Goal: Find specific fact: Find specific fact

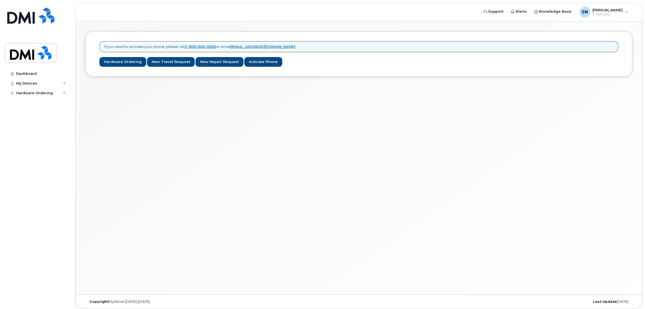
click at [317, 188] on div "If you need to activate your phone, please call 1-800-000-0000 or email dmidev@…" at bounding box center [359, 158] width 566 height 273
click at [612, 12] on span "Employee" at bounding box center [607, 14] width 30 height 4
click at [578, 57] on div "Sign out" at bounding box center [593, 56] width 78 height 10
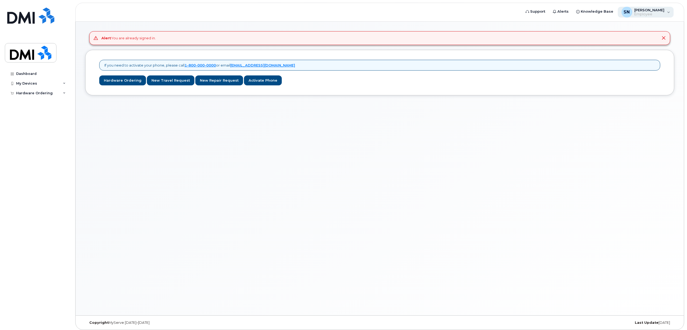
click at [647, 9] on span "[PERSON_NAME]" at bounding box center [650, 10] width 30 height 4
click at [617, 54] on div "Sign out" at bounding box center [635, 56] width 78 height 10
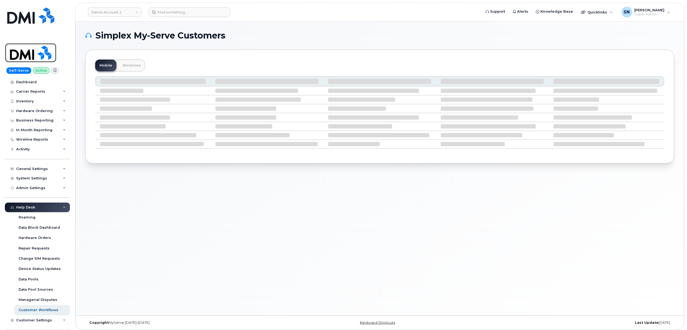
click at [47, 50] on img at bounding box center [30, 53] width 41 height 16
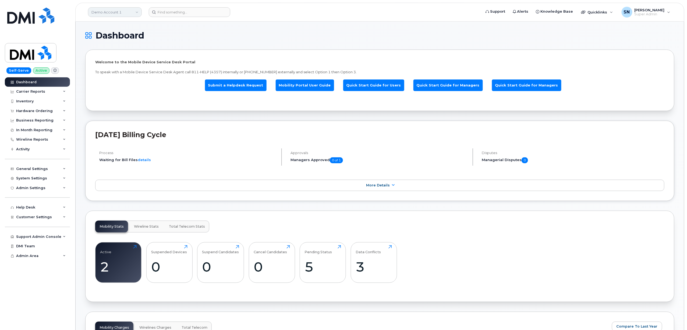
click at [130, 8] on link "Demo Account 1" at bounding box center [115, 12] width 54 height 10
click at [129, 25] on input at bounding box center [128, 26] width 71 height 10
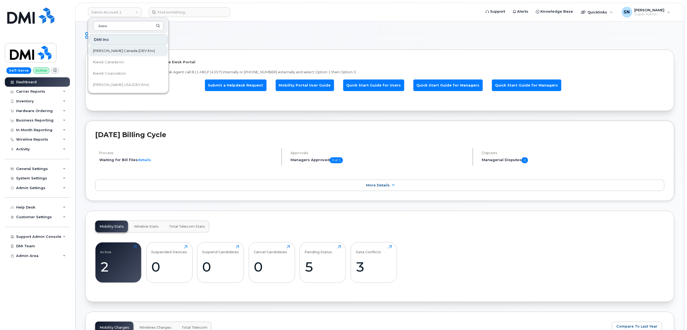
type input "kiew"
click at [133, 56] on link "Kiewit Canada (DEV Env)" at bounding box center [128, 50] width 79 height 11
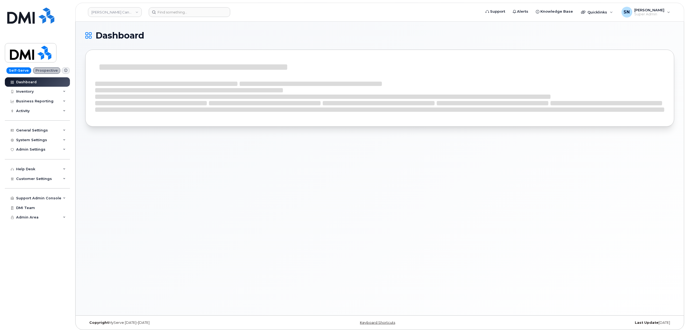
click at [113, 12] on link "Kiewit Canada (DEV Env)" at bounding box center [115, 12] width 54 height 10
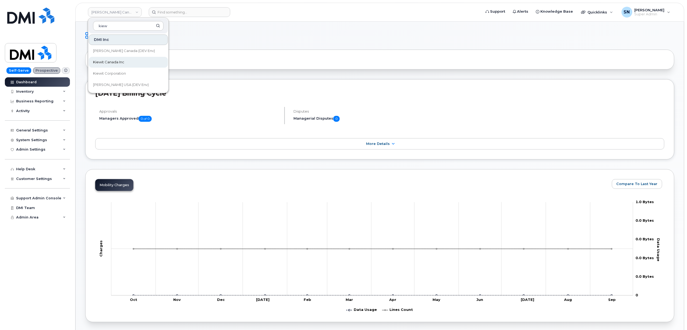
type input "kiew"
click at [108, 58] on link "Kiewit Canada Inc" at bounding box center [128, 62] width 79 height 11
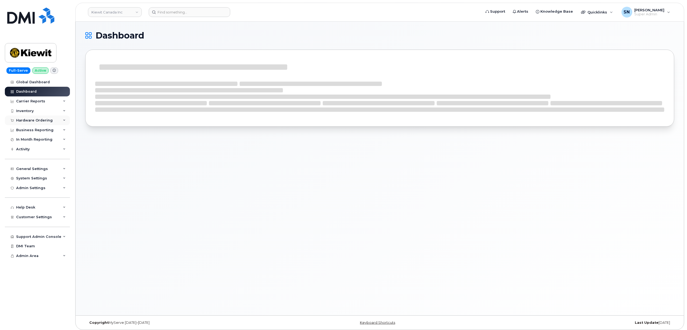
click at [28, 115] on div "Hardware Ordering" at bounding box center [37, 120] width 65 height 10
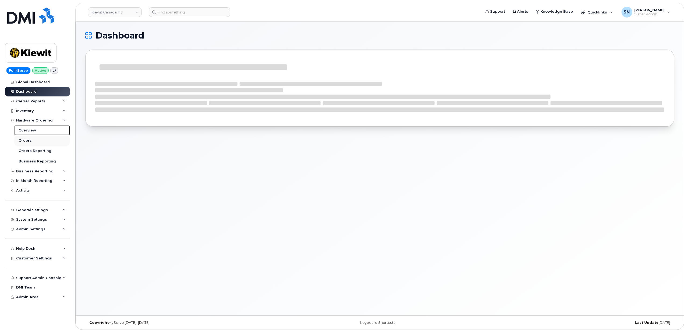
click at [31, 134] on link "Overview" at bounding box center [42, 130] width 56 height 10
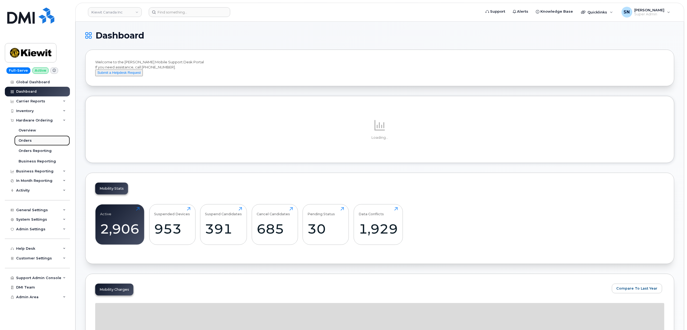
click at [31, 137] on link "Orders" at bounding box center [42, 140] width 56 height 10
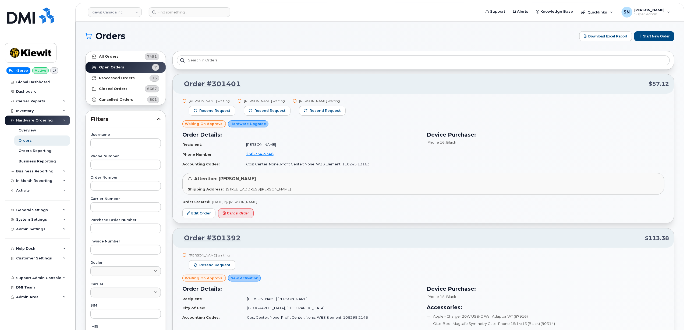
click at [160, 37] on h1 "Orders" at bounding box center [331, 36] width 492 height 9
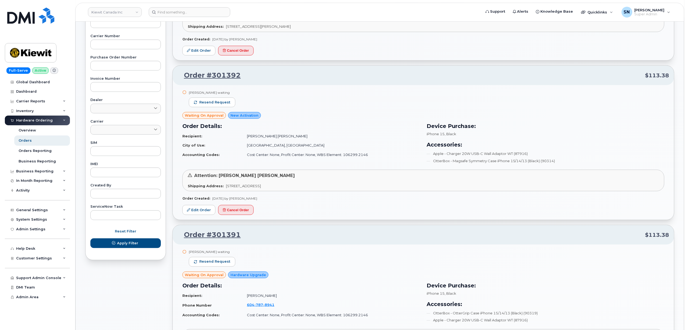
scroll to position [215, 0]
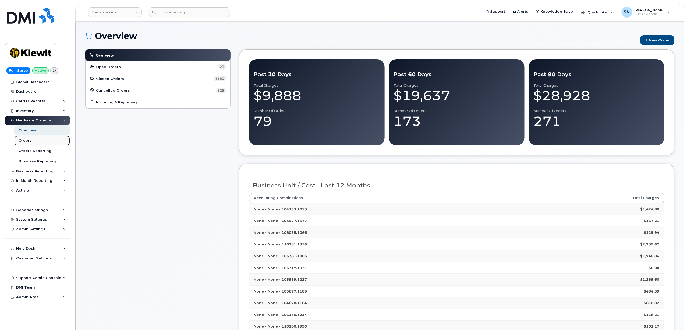
click at [39, 139] on link "Orders" at bounding box center [42, 140] width 56 height 10
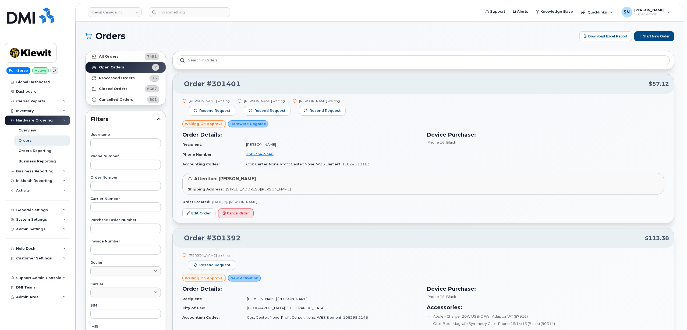
click at [356, 54] on div at bounding box center [424, 60] width 502 height 19
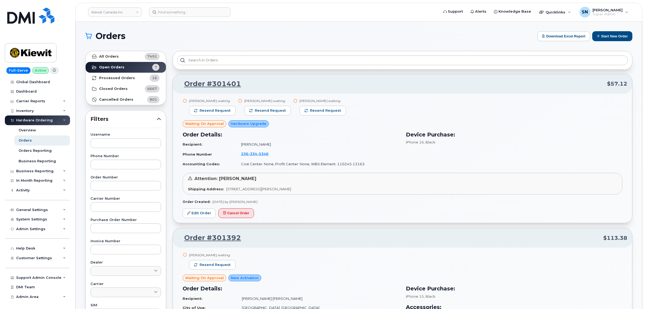
drag, startPoint x: 686, startPoint y: 0, endPoint x: 285, endPoint y: 31, distance: 402.8
click at [286, 31] on div "Orders Download Excel Report Start New Order" at bounding box center [358, 36] width 547 height 10
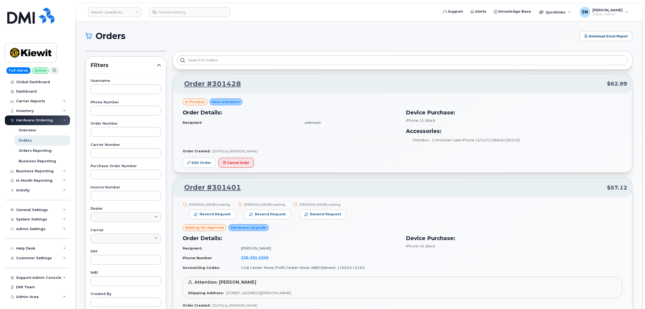
click at [220, 39] on h1 "Orders" at bounding box center [330, 36] width 491 height 9
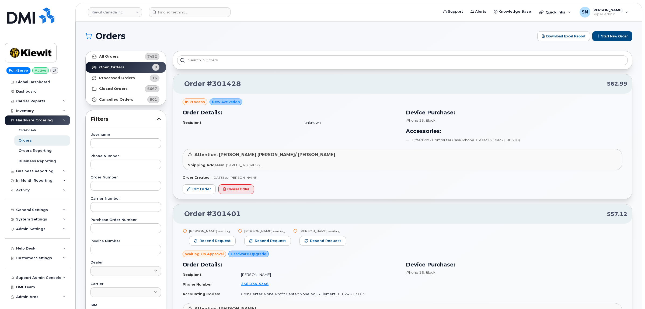
drag, startPoint x: 506, startPoint y: 1, endPoint x: 398, endPoint y: 36, distance: 113.4
click at [399, 37] on h1 "Orders" at bounding box center [309, 36] width 449 height 9
drag, startPoint x: 361, startPoint y: 1, endPoint x: 315, endPoint y: 31, distance: 55.2
click at [315, 31] on div "Orders Download Excel Report Start New Order" at bounding box center [358, 36] width 547 height 10
click at [205, 41] on div "Orders Download Excel Report Start New Order" at bounding box center [358, 36] width 547 height 10
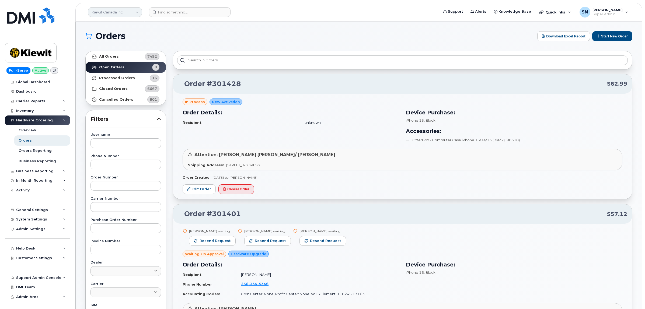
click at [118, 10] on link "Kiewit Canada Inc" at bounding box center [115, 12] width 54 height 10
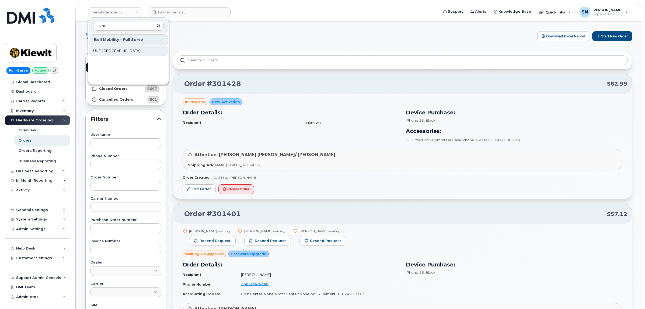
type input "UNFI"
click at [114, 48] on span "UNFI [GEOGRAPHIC_DATA]" at bounding box center [116, 50] width 47 height 5
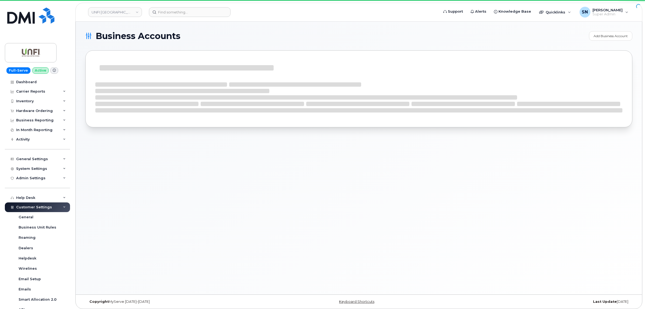
scroll to position [101, 0]
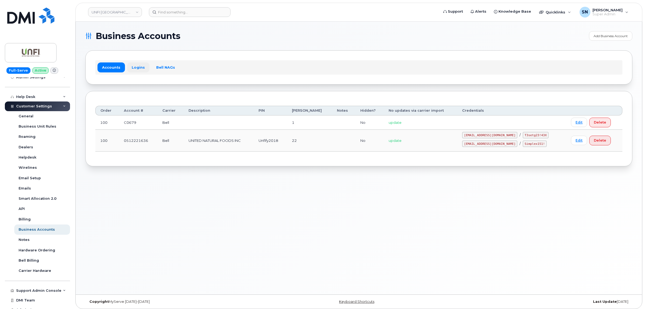
click at [138, 68] on link "Logins" at bounding box center [138, 67] width 22 height 10
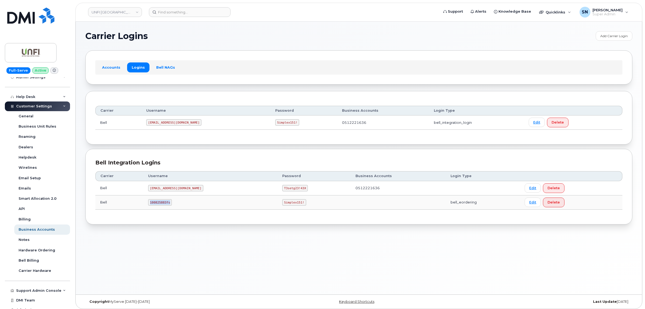
drag, startPoint x: 153, startPoint y: 202, endPoint x: 182, endPoint y: 203, distance: 28.3
click at [182, 203] on td "100825883fs" at bounding box center [210, 202] width 134 height 14
copy code "100825883fs"
drag, startPoint x: 246, startPoint y: 203, endPoint x: 273, endPoint y: 205, distance: 27.0
click at [277, 205] on td "Simplex151!" at bounding box center [313, 202] width 73 height 14
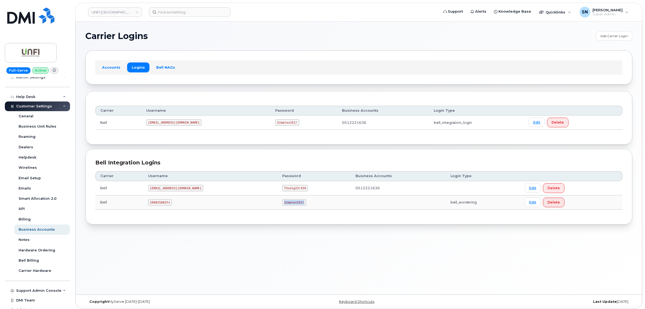
copy code "Simplex151!"
